Goal: Task Accomplishment & Management: Manage account settings

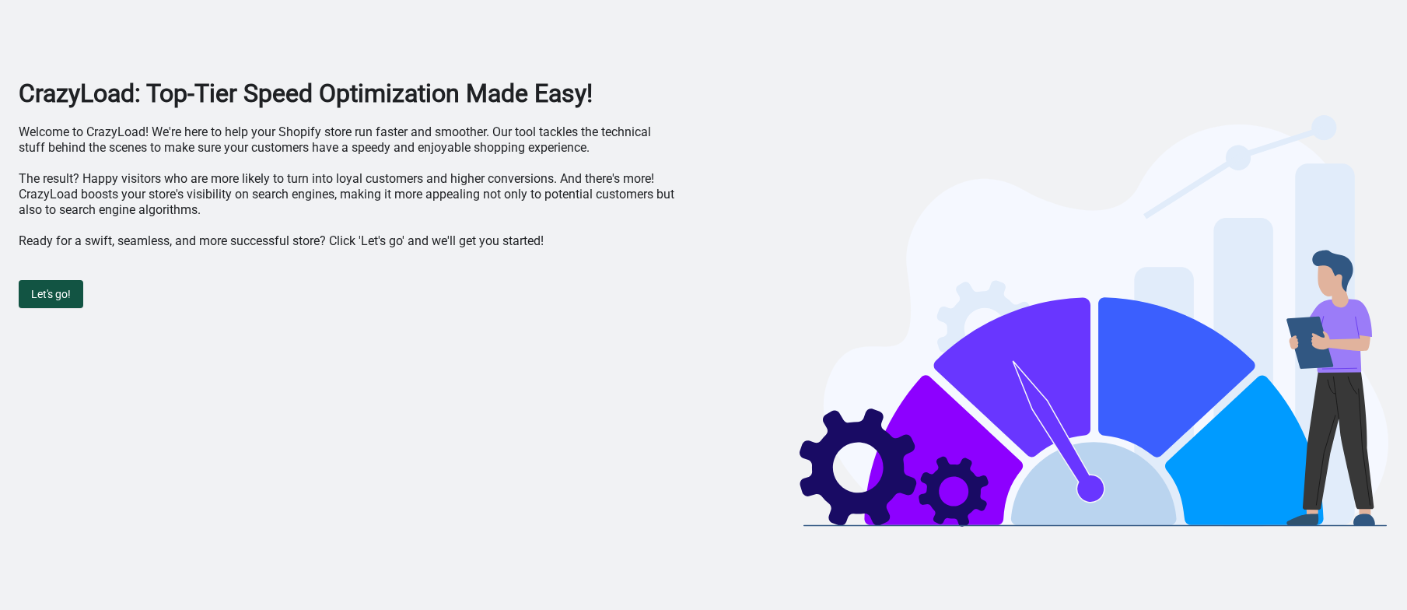
click at [77, 296] on button "Let's go!" at bounding box center [51, 294] width 65 height 28
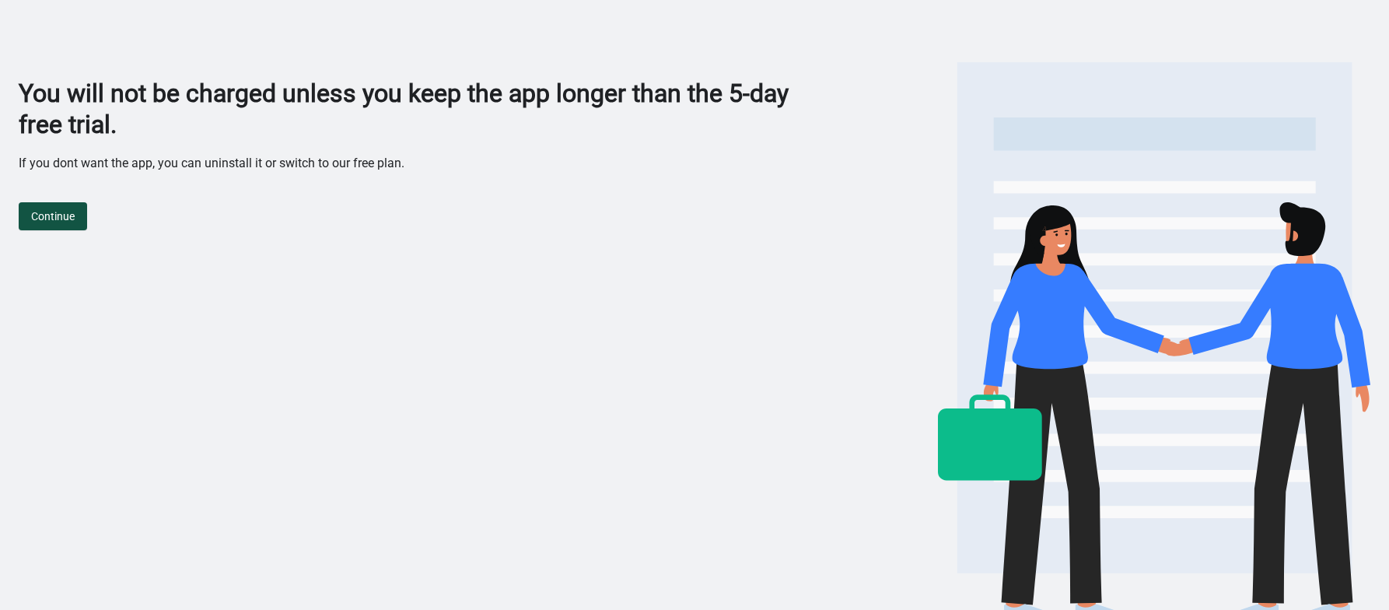
click at [57, 212] on button "Continue" at bounding box center [53, 216] width 68 height 28
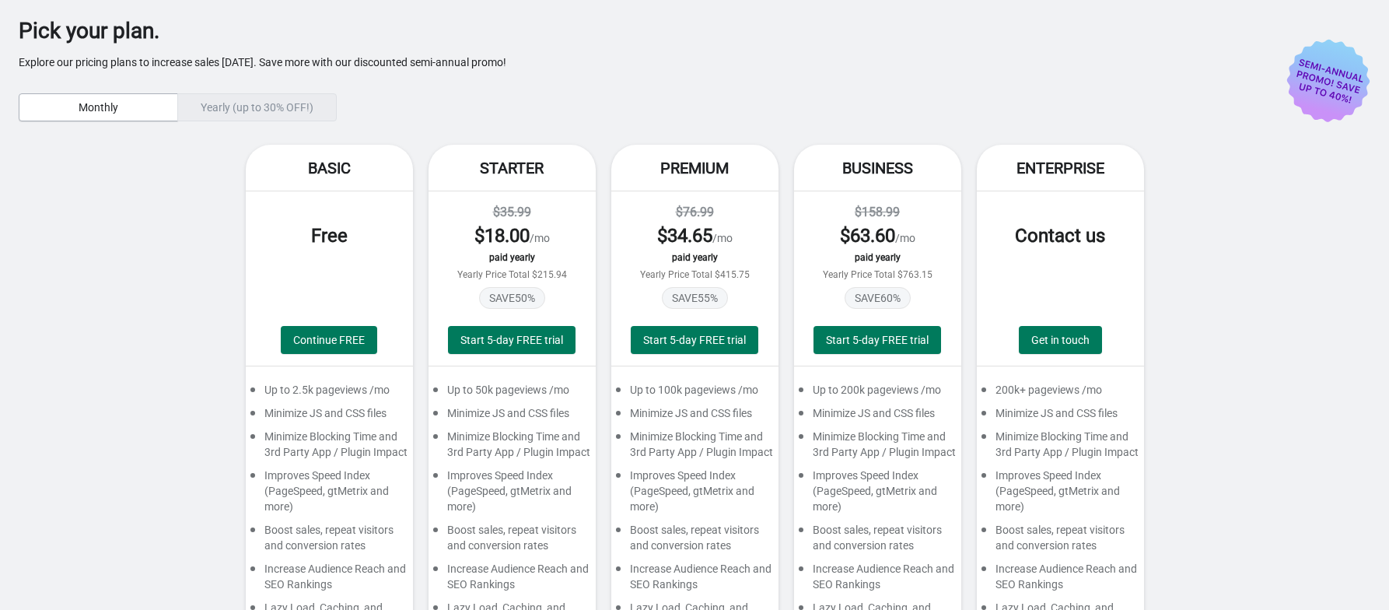
drag, startPoint x: 343, startPoint y: 345, endPoint x: 100, endPoint y: 352, distance: 242.8
click at [96, 348] on div "Basic Free Continue FREE Up to 2.5k pageviews /mo Minimize JS and CSS files Min…" at bounding box center [695, 434] width 1352 height 579
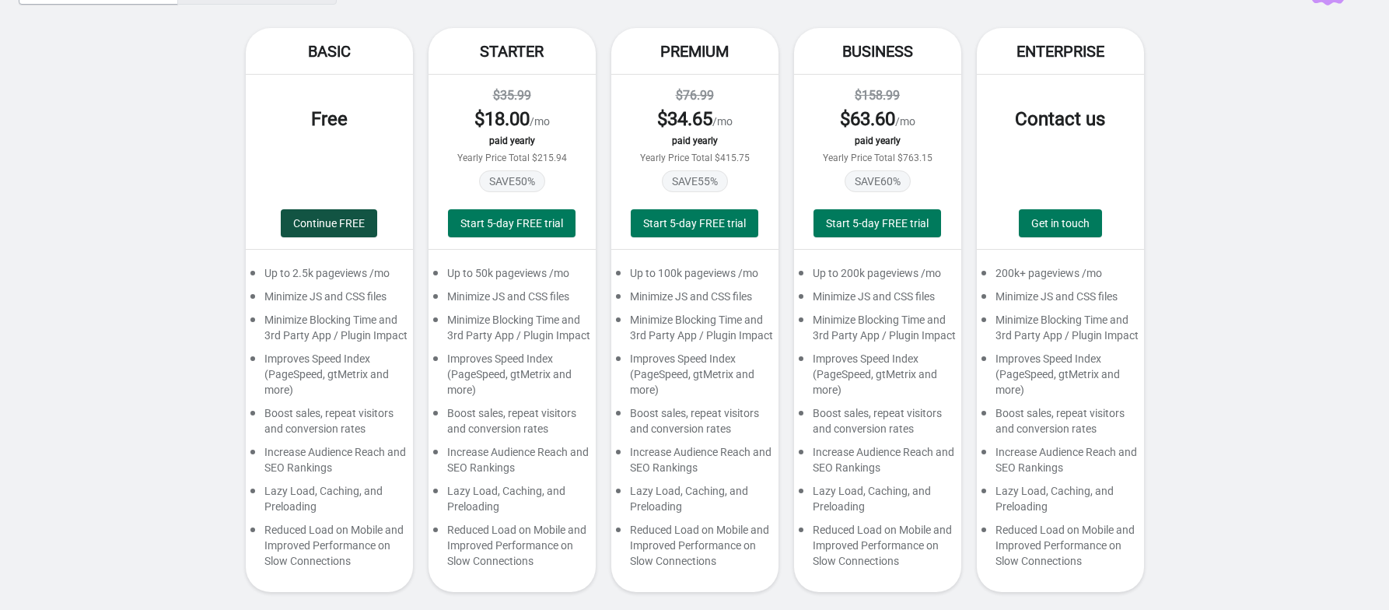
click at [316, 226] on span "Continue FREE" at bounding box center [329, 223] width 72 height 12
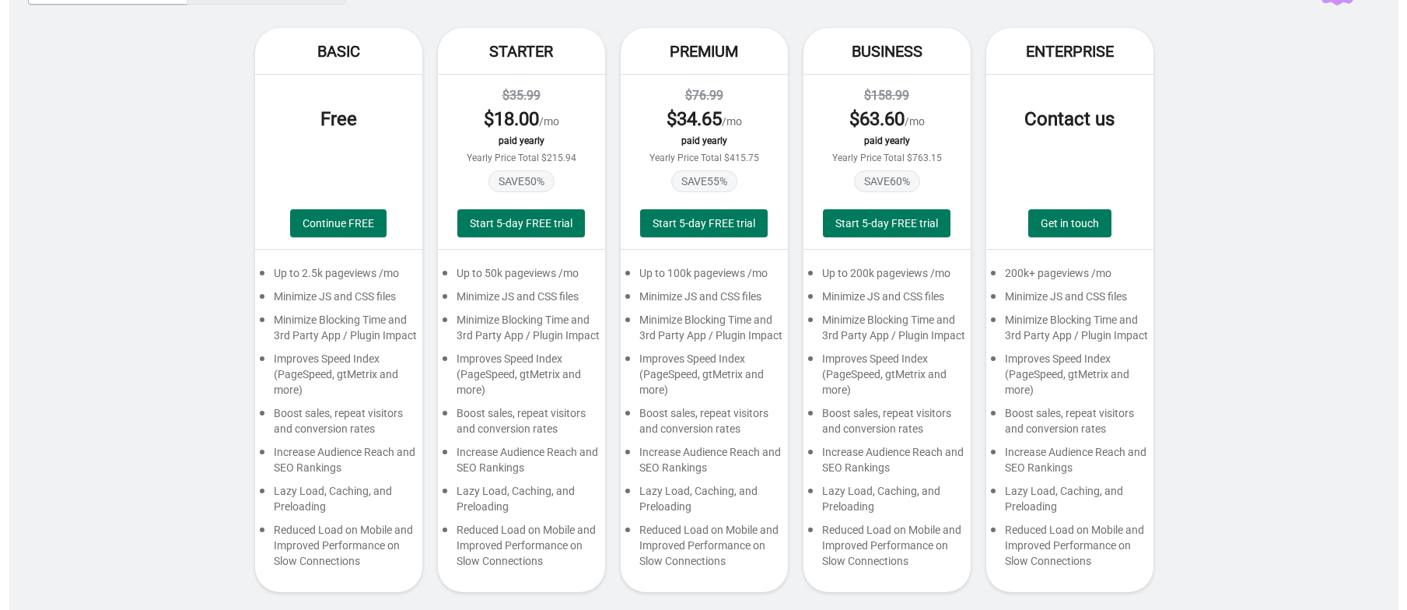
scroll to position [0, 0]
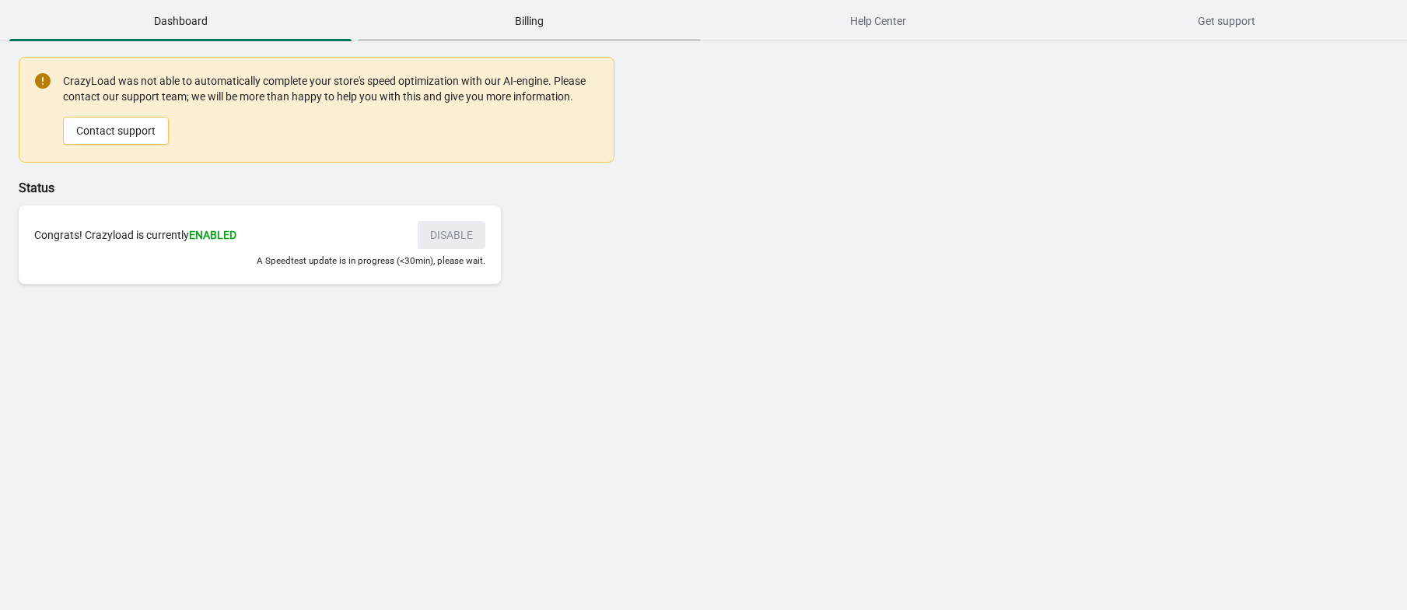
click at [474, 25] on span "Billing" at bounding box center [529, 21] width 342 height 28
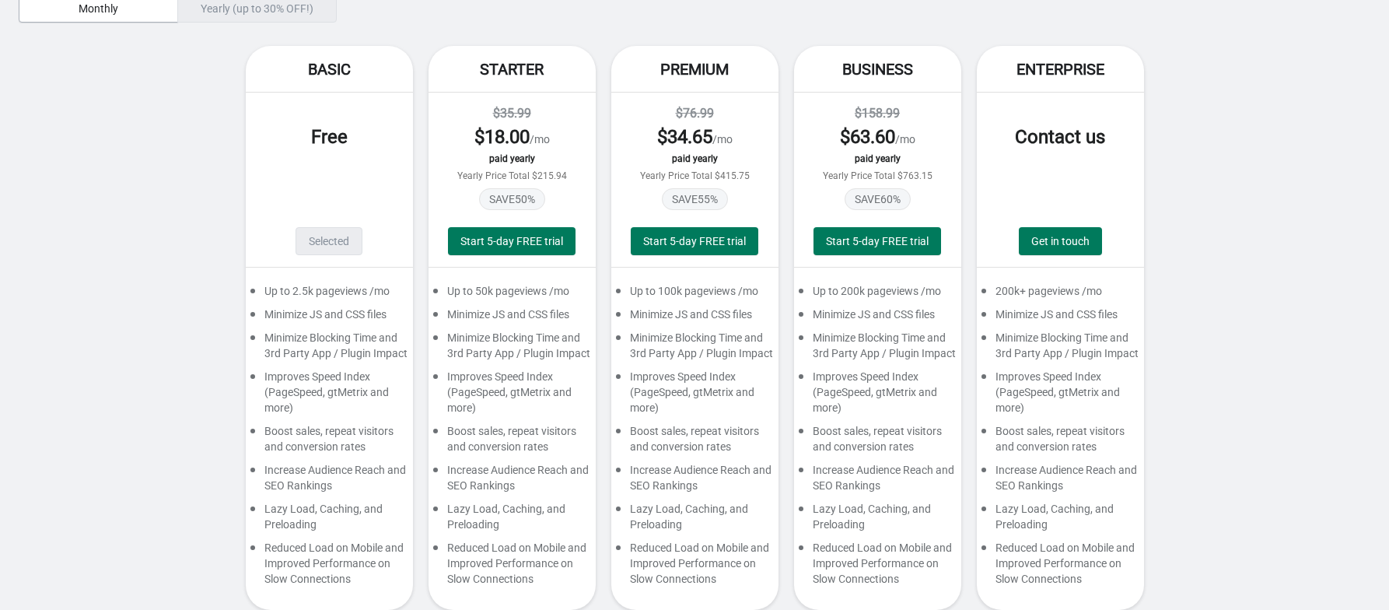
scroll to position [107, 0]
